Goal: Task Accomplishment & Management: Manage account settings

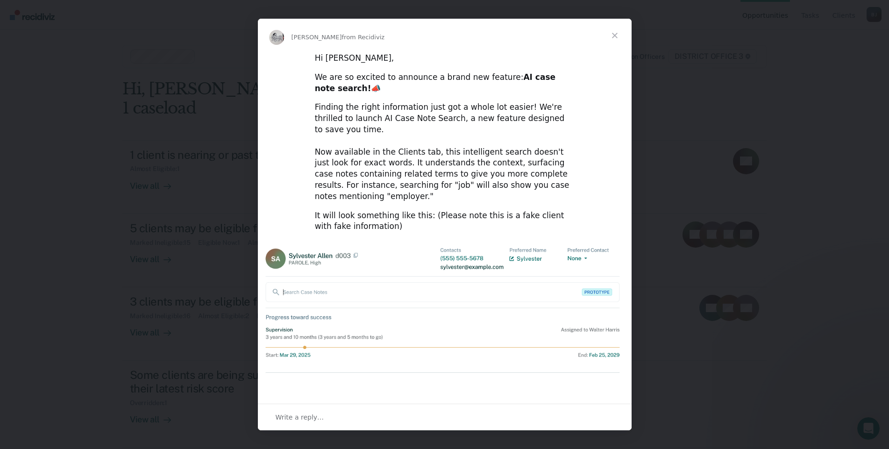
click at [612, 39] on span "Close" at bounding box center [615, 36] width 34 height 34
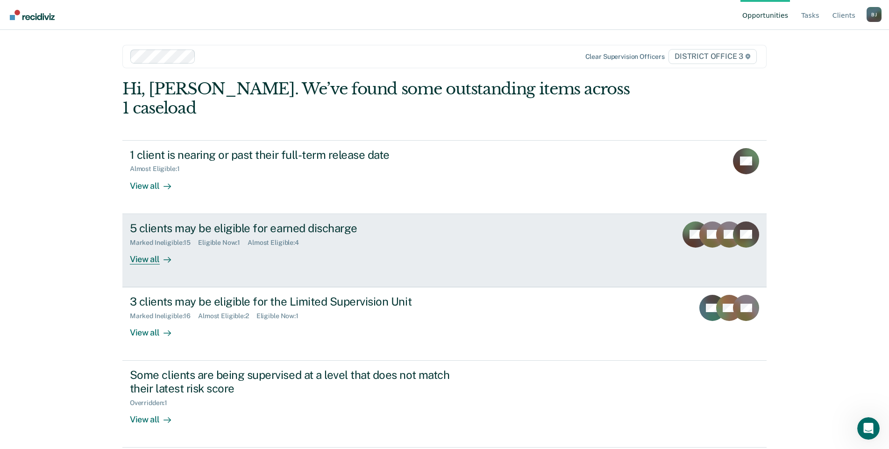
click at [291, 235] on div "Marked Ineligible : 15 Eligible Now : 1 Almost Eligible : 4" at bounding box center [294, 241] width 328 height 12
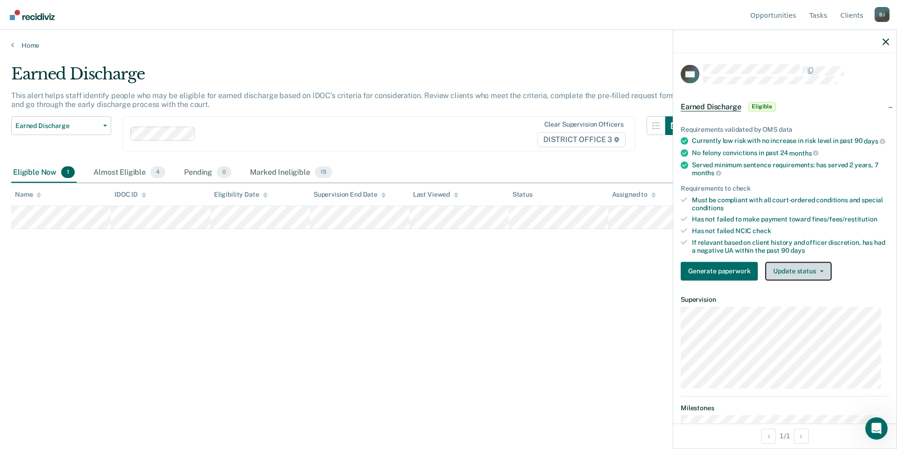
click at [794, 279] on button "Update status" at bounding box center [798, 271] width 66 height 19
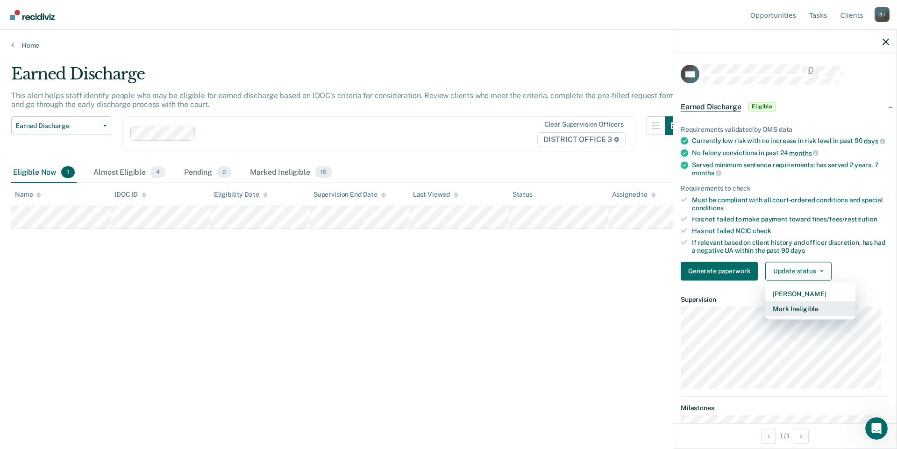
click at [809, 316] on button "Mark Ineligible" at bounding box center [810, 308] width 90 height 15
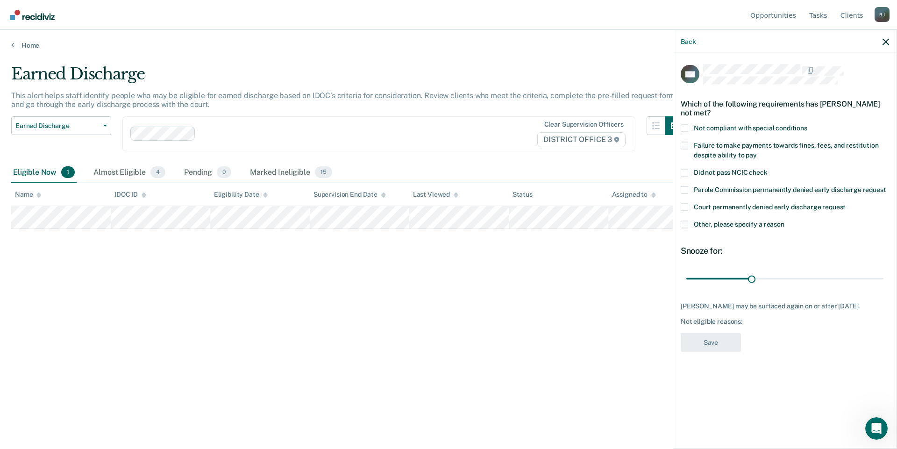
click at [687, 226] on span at bounding box center [684, 223] width 7 height 7
click at [784, 220] on input "Other, please specify a reason" at bounding box center [784, 220] width 0 height 0
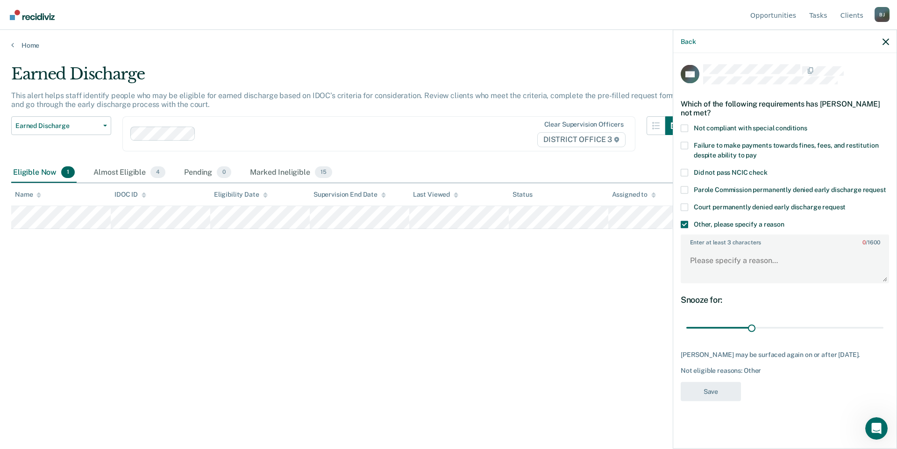
click at [687, 169] on span at bounding box center [684, 172] width 7 height 7
click at [767, 169] on input "Did not pass NCIC check" at bounding box center [767, 169] width 0 height 0
click at [750, 259] on textarea "Enter at least 3 characters 0 / 1600" at bounding box center [785, 265] width 206 height 35
click at [733, 260] on textarea "New battery charges." at bounding box center [785, 265] width 206 height 35
type textarea "New battery (M) charges."
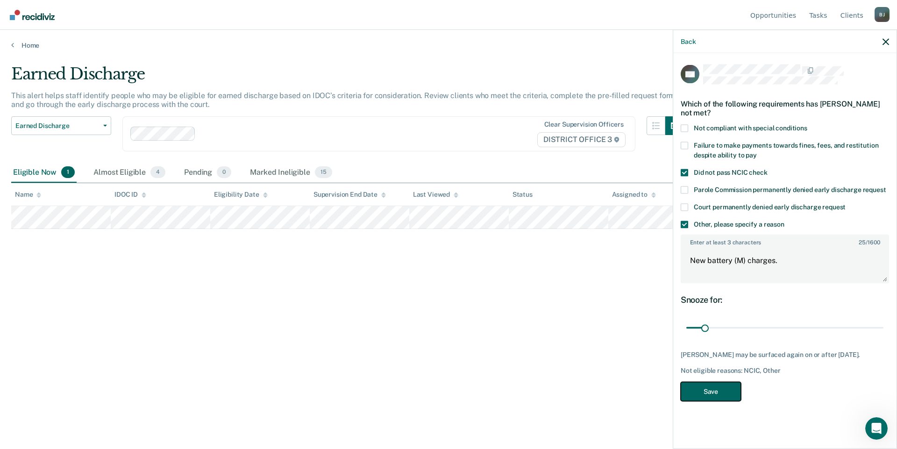
click at [706, 397] on button "Save" at bounding box center [711, 391] width 60 height 19
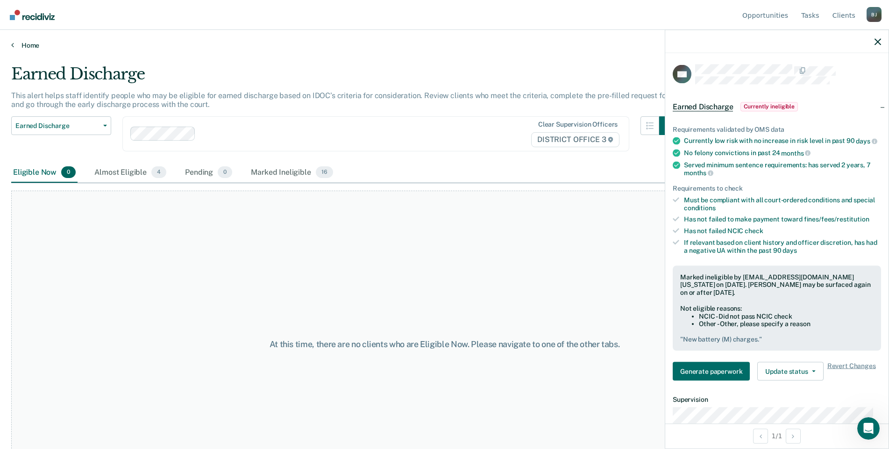
click at [30, 47] on link "Home" at bounding box center [444, 45] width 867 height 8
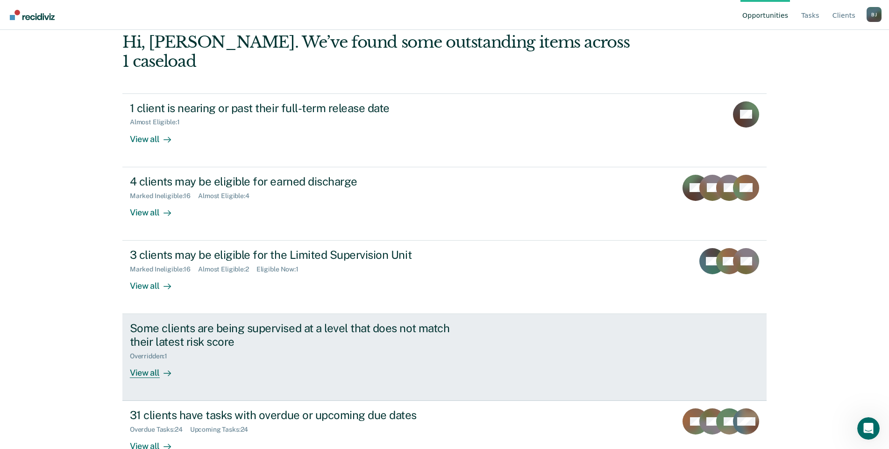
scroll to position [53, 0]
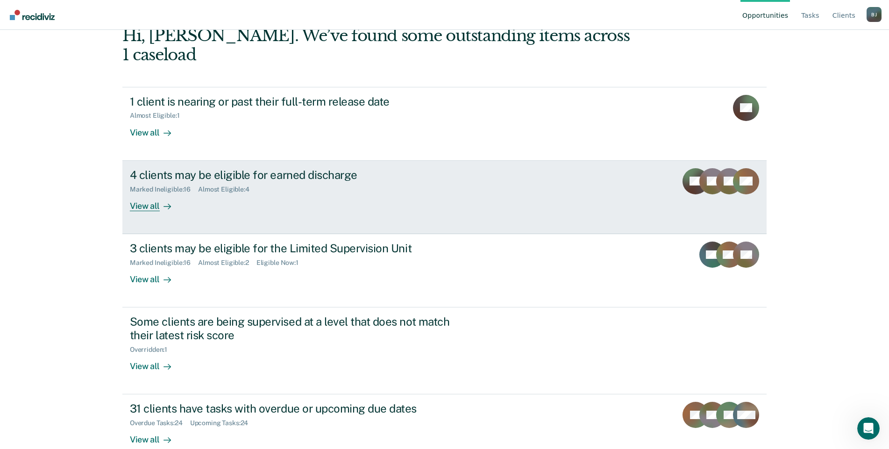
click at [152, 193] on div "View all" at bounding box center [156, 202] width 52 height 18
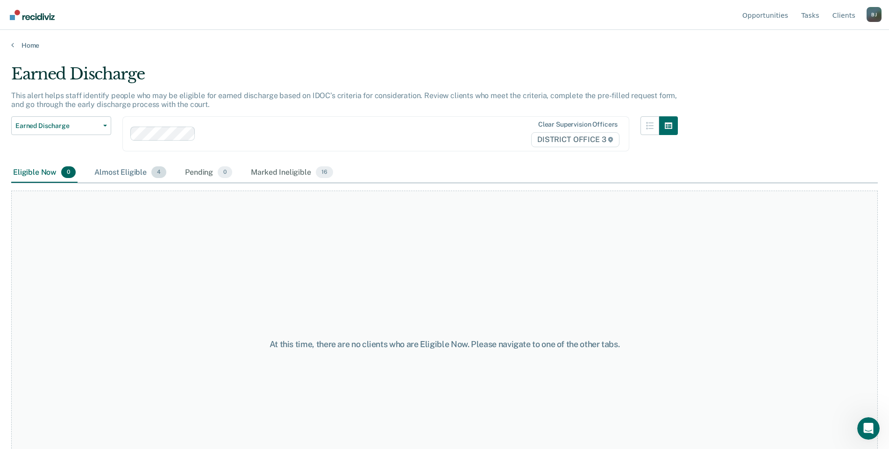
click at [125, 174] on div "Almost Eligible 4" at bounding box center [130, 173] width 76 height 21
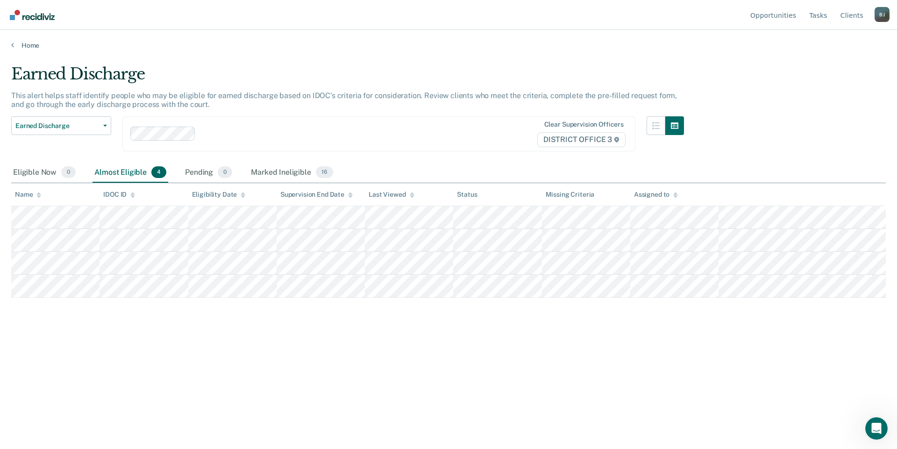
click at [19, 17] on img "Go to Recidiviz Home" at bounding box center [32, 15] width 45 height 10
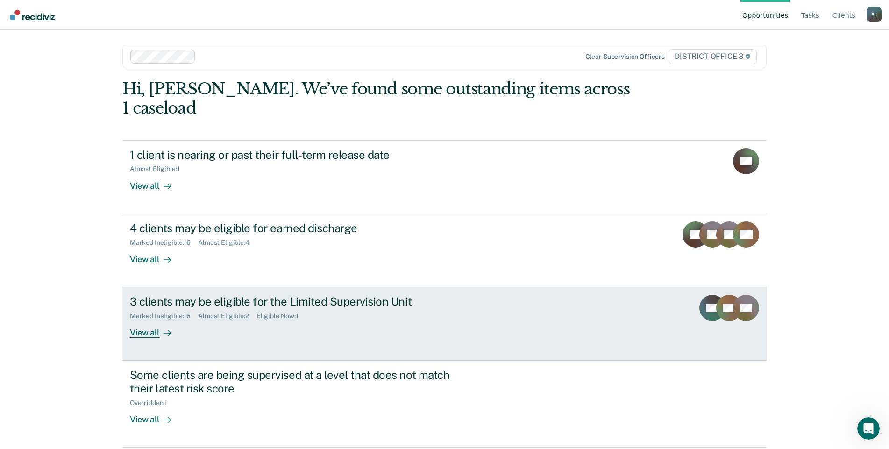
click at [268, 295] on div "3 clients may be eligible for the Limited Supervision Unit" at bounding box center [294, 302] width 328 height 14
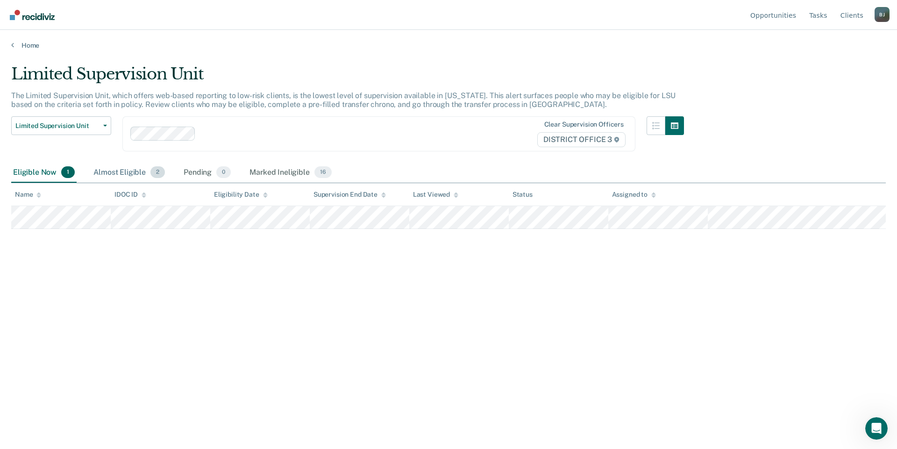
click at [128, 167] on div "Almost Eligible 2" at bounding box center [129, 173] width 75 height 21
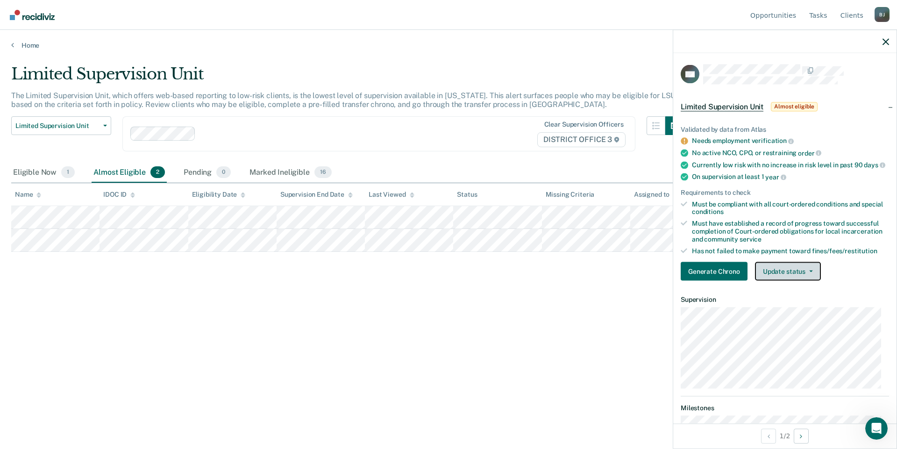
click at [788, 280] on button "Update status" at bounding box center [788, 271] width 66 height 19
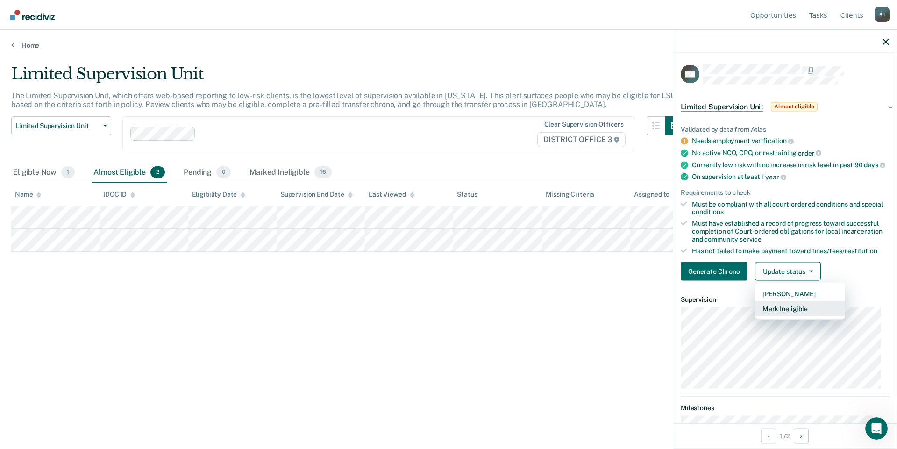
click at [802, 315] on button "Mark Ineligible" at bounding box center [800, 308] width 90 height 15
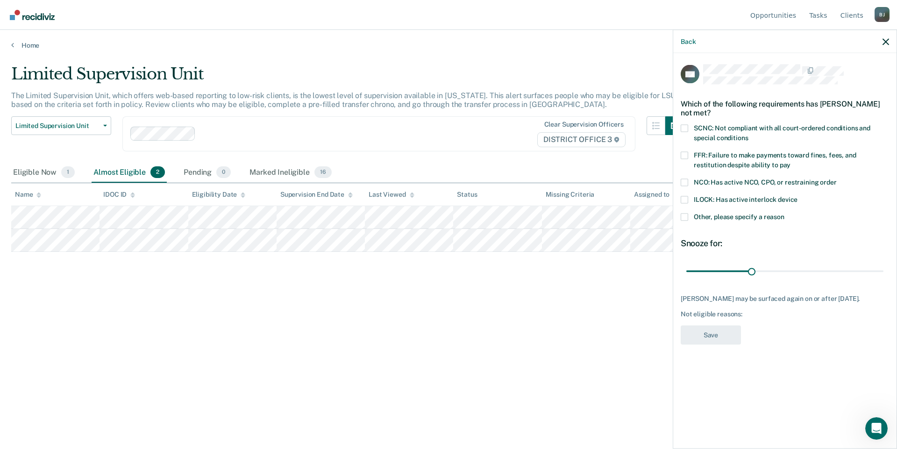
click at [687, 215] on span at bounding box center [684, 216] width 7 height 7
click at [784, 213] on input "Other, please specify a reason" at bounding box center [784, 213] width 0 height 0
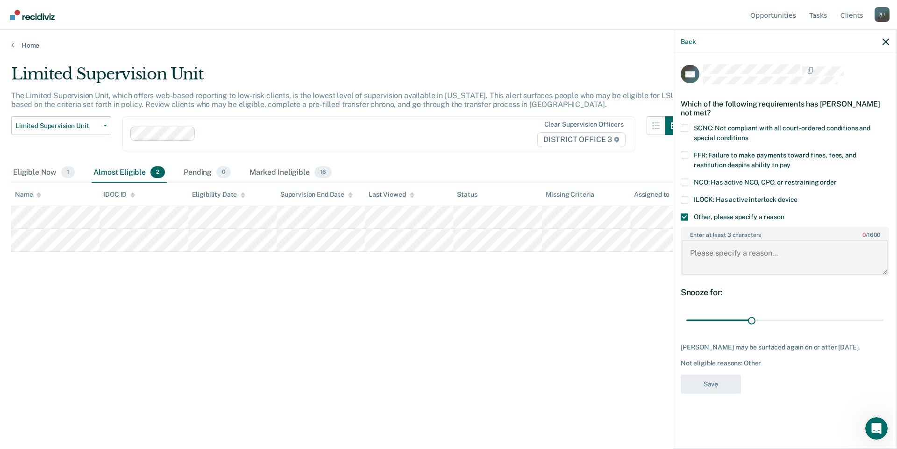
click at [727, 253] on textarea "Enter at least 3 characters 0 / 1600" at bounding box center [785, 257] width 206 height 35
type textarea "New (M) battery"
click at [728, 389] on button "Save" at bounding box center [711, 383] width 60 height 19
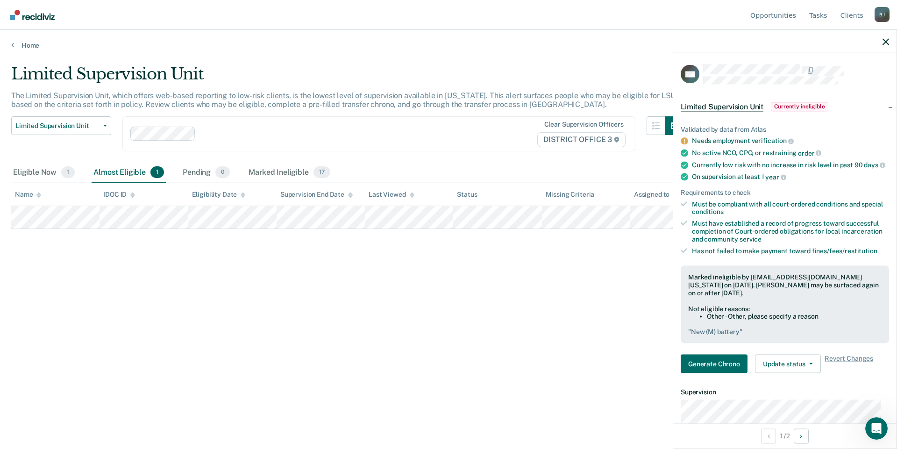
click at [625, 326] on div "Limited Supervision Unit The Limited Supervision Unit, which offers web-based r…" at bounding box center [448, 221] width 874 height 314
click at [886, 40] on icon "button" at bounding box center [885, 41] width 7 height 7
